Goal: Information Seeking & Learning: Learn about a topic

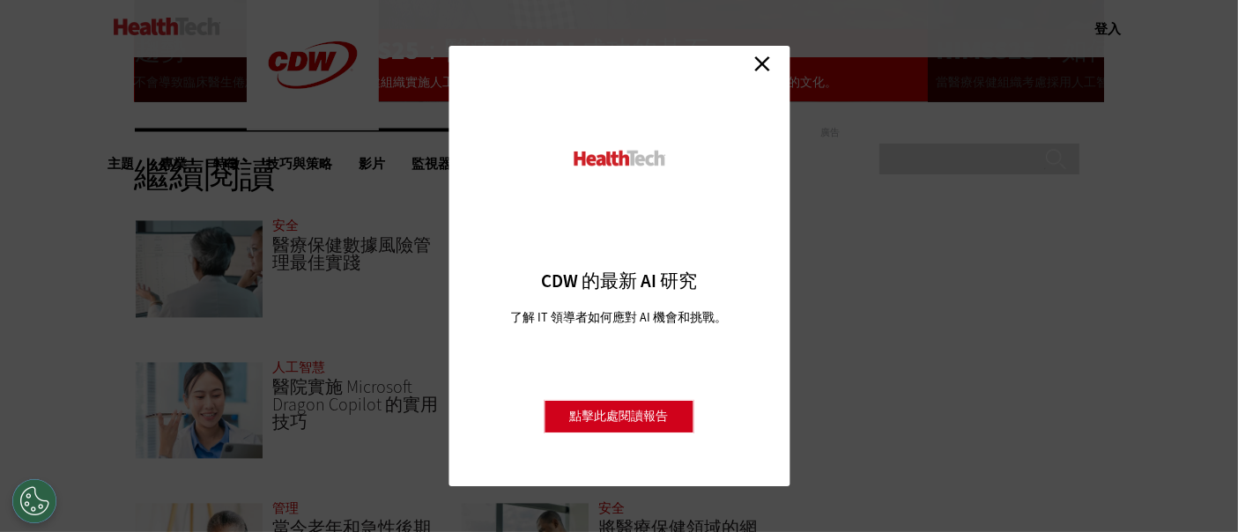
scroll to position [3570, 0]
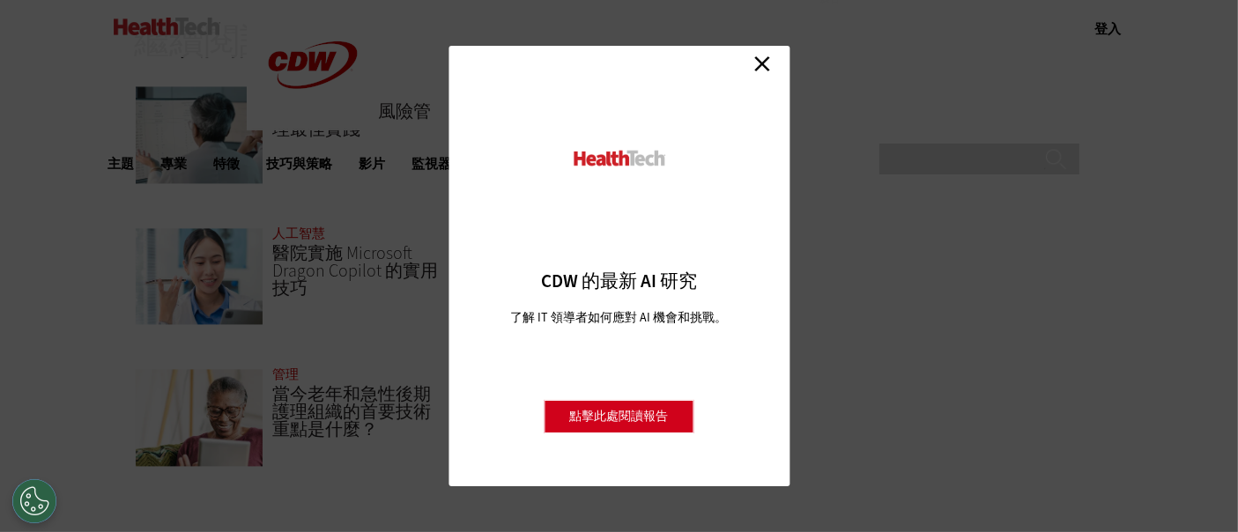
click at [766, 56] on link "關閉" at bounding box center [762, 63] width 26 height 26
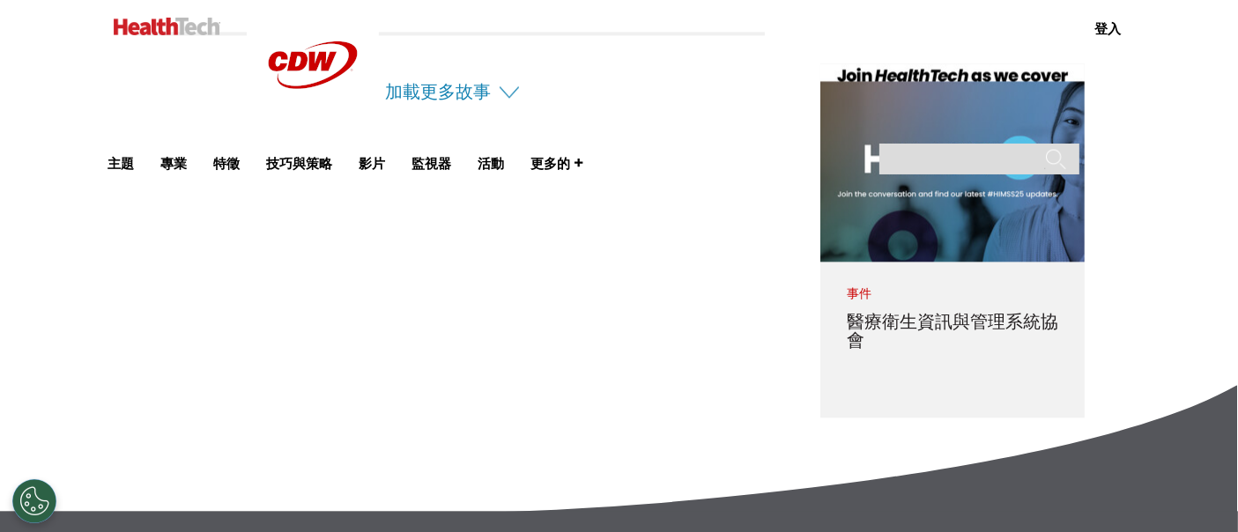
scroll to position [3961, 0]
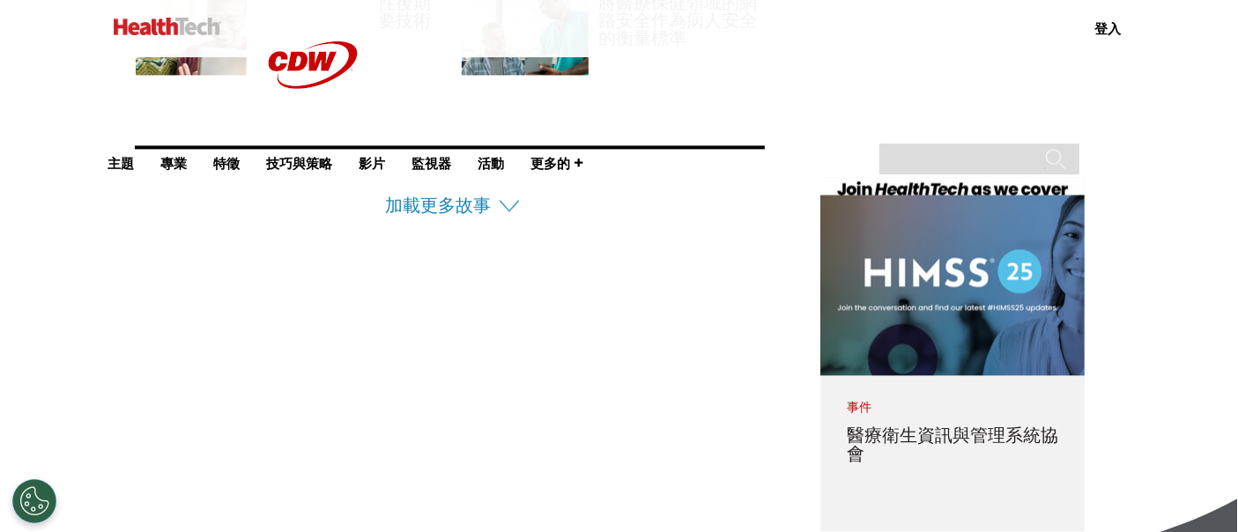
click at [495, 202] on li "加載更多故事" at bounding box center [450, 182] width 631 height 74
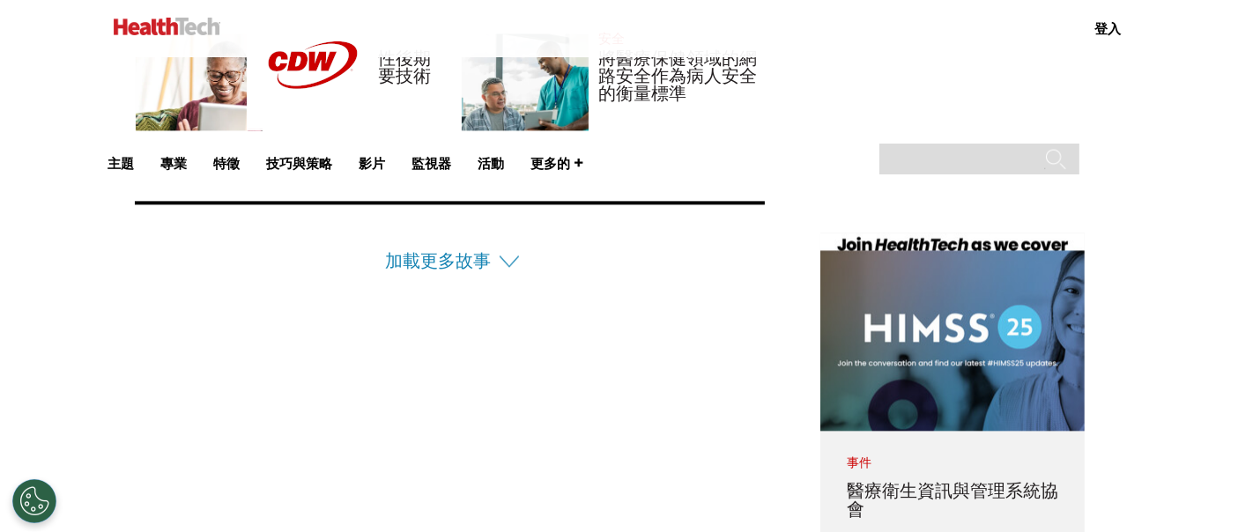
scroll to position [3765, 0]
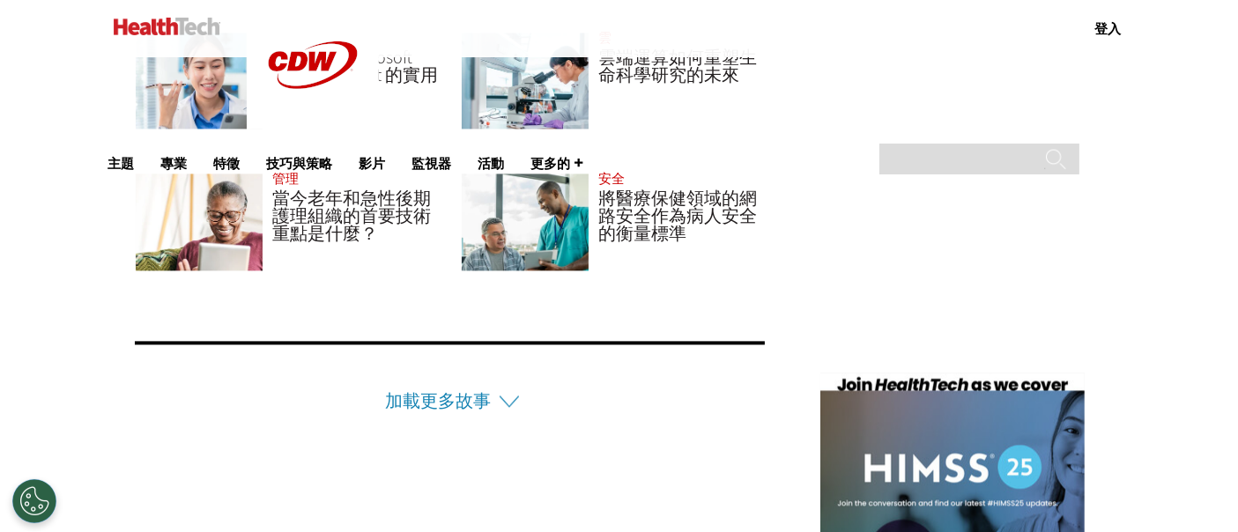
click at [417, 383] on li "加載更多故事" at bounding box center [450, 378] width 631 height 74
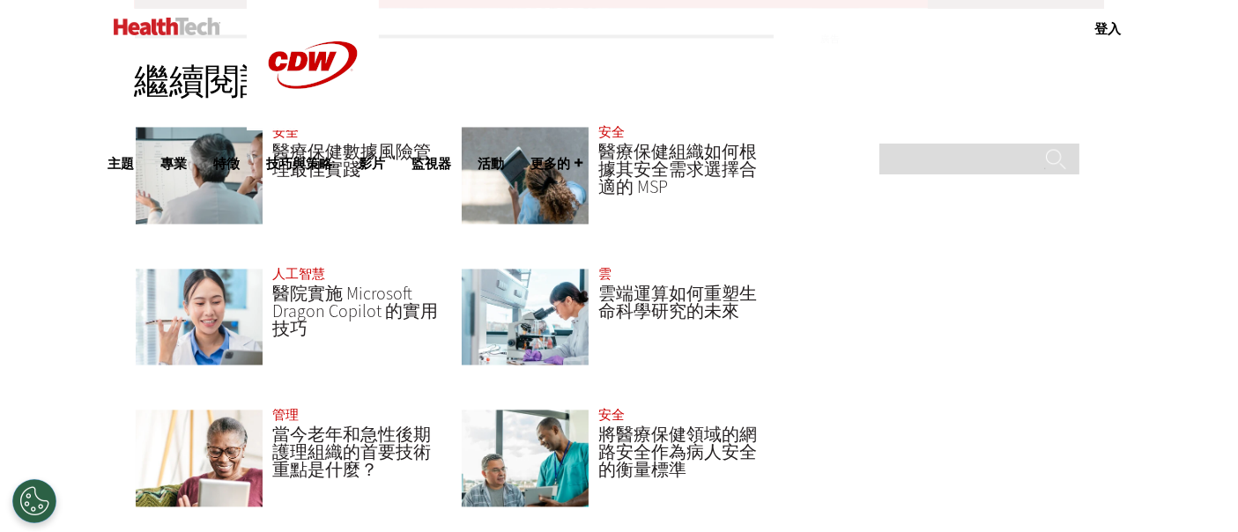
scroll to position [3570, 0]
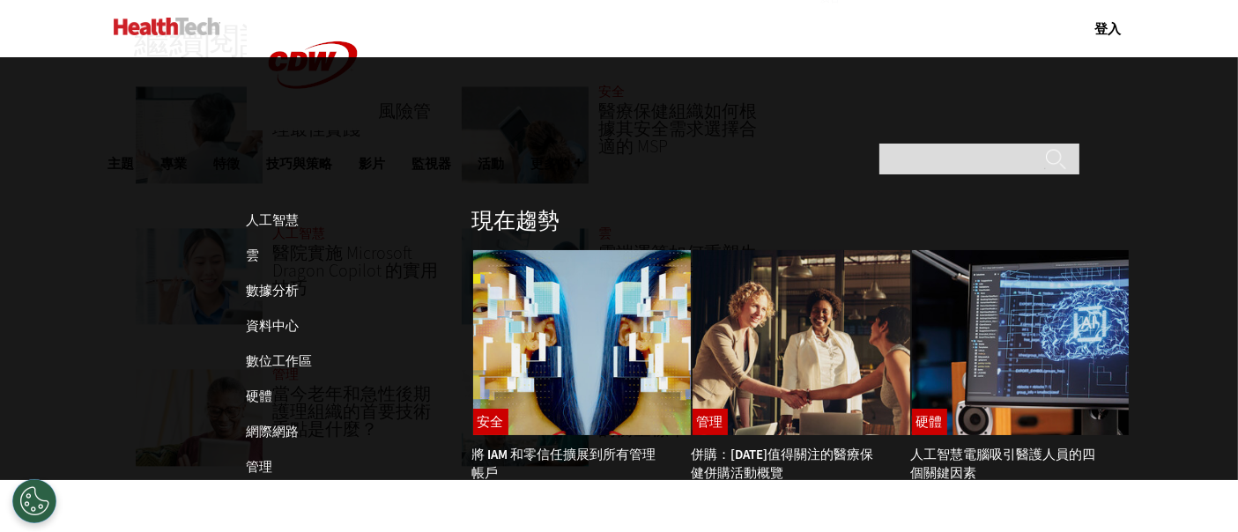
click at [135, 155] on font "主題" at bounding box center [121, 163] width 26 height 16
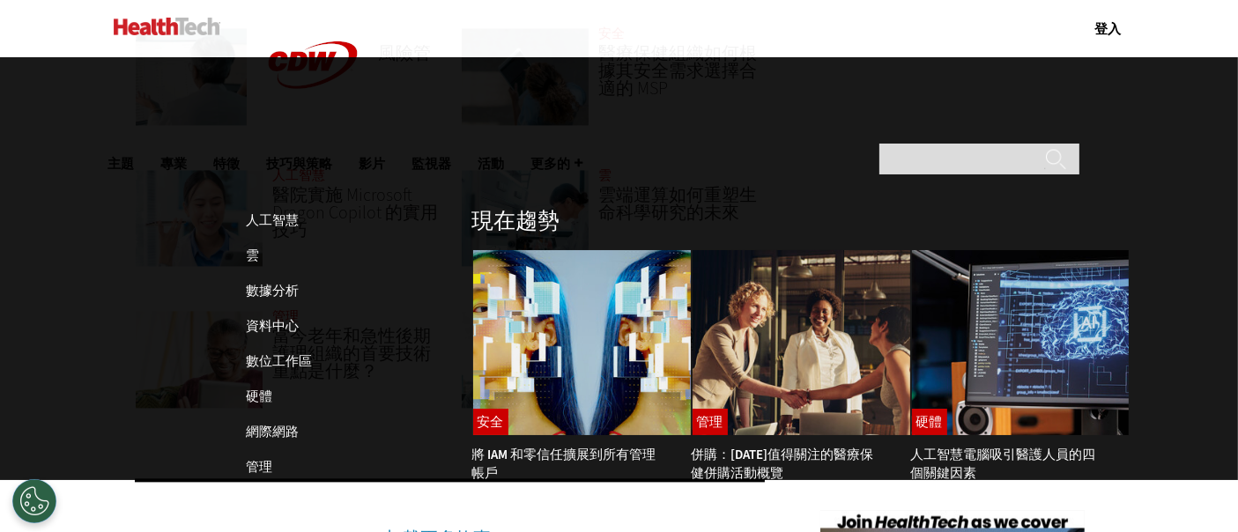
scroll to position [3667, 0]
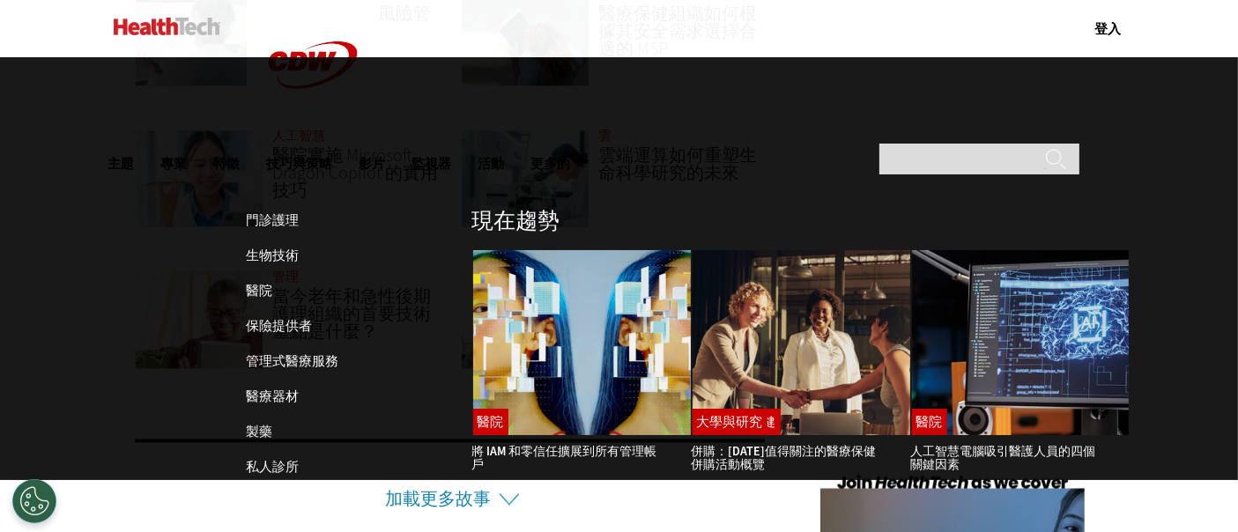
click at [241, 155] on font "特徵" at bounding box center [227, 163] width 26 height 16
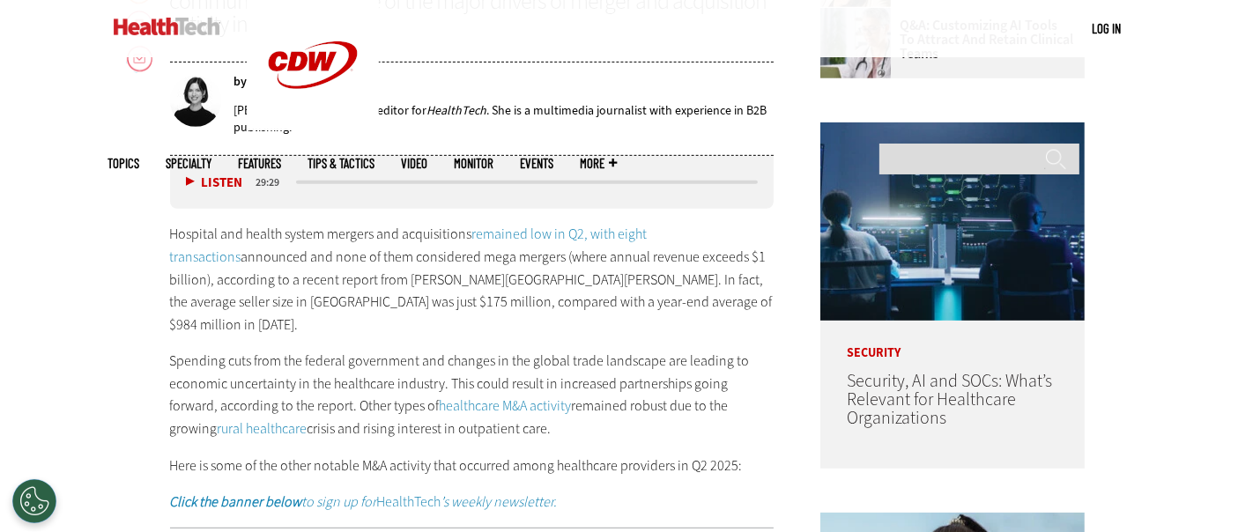
scroll to position [979, 0]
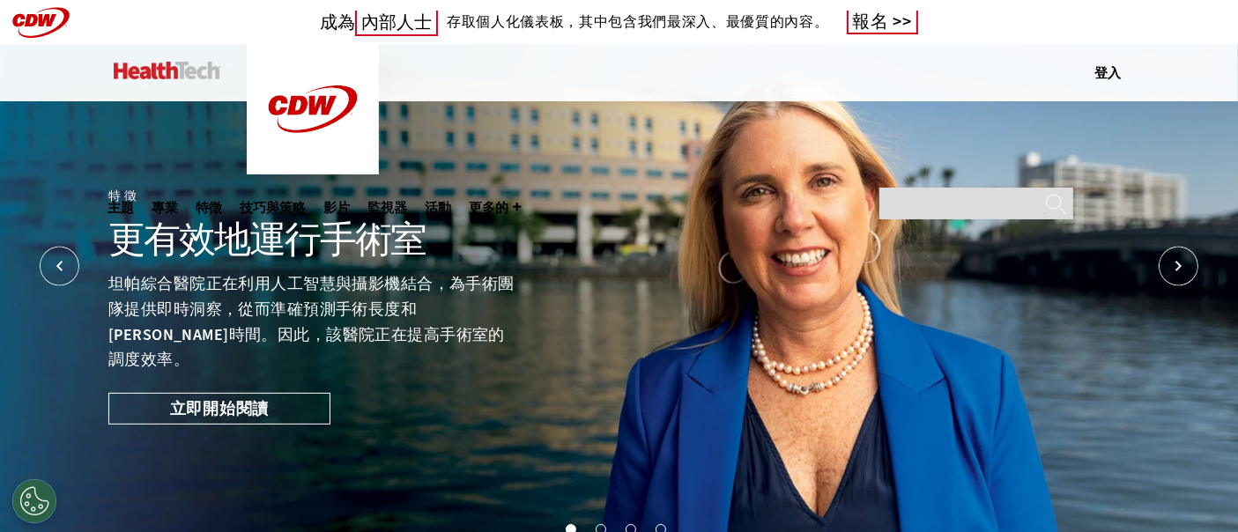
click at [308, 179] on ul "主題 專業 特徵 技巧與策略 影片 監視器 活動 更多的 搜尋" at bounding box center [323, 207] width 431 height 57
click at [179, 199] on font "專業" at bounding box center [165, 207] width 26 height 16
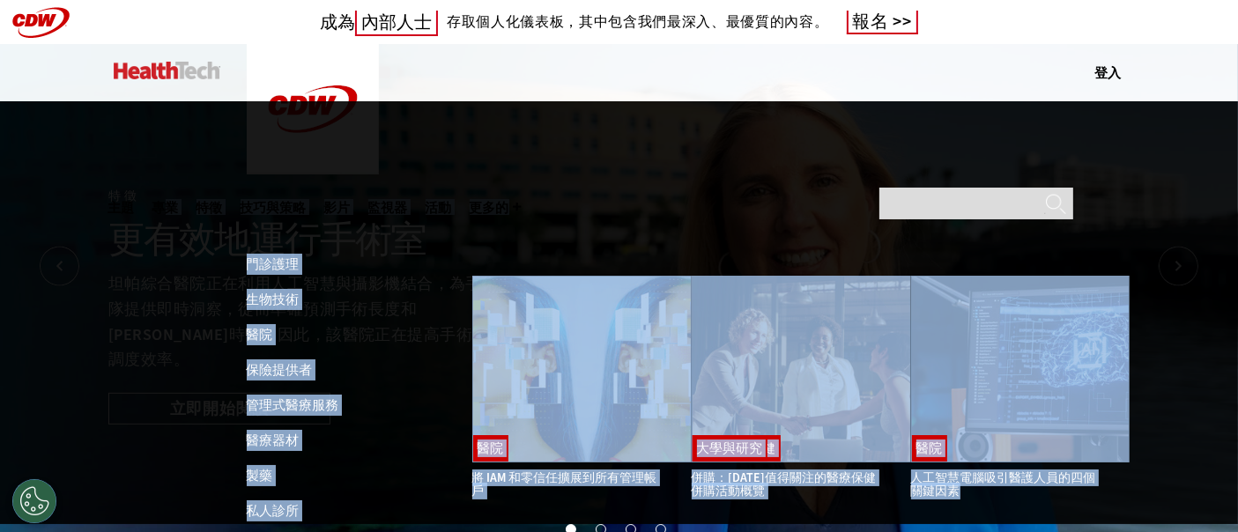
drag, startPoint x: 299, startPoint y: 75, endPoint x: 309, endPoint y: 104, distance: 30.9
click at [309, 101] on div "選單 登入 行動選單 主題 人工智慧 雲 數據分析 資料中心 數位工作區 硬體 網際網路 管理 聯網 以病人為中心的護理 安全 軟體 專業 門診護理 生物技術…" at bounding box center [619, 72] width 1238 height 57
click at [297, 179] on ul "主題 專業 特徵 技巧與策略 影片 監視器 活動 更多的 搜尋" at bounding box center [323, 207] width 431 height 57
